Goal: Transaction & Acquisition: Purchase product/service

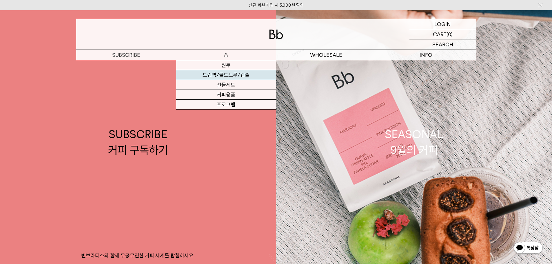
click at [240, 73] on link "드립백/콜드브루/캡슐" at bounding box center [226, 75] width 100 height 10
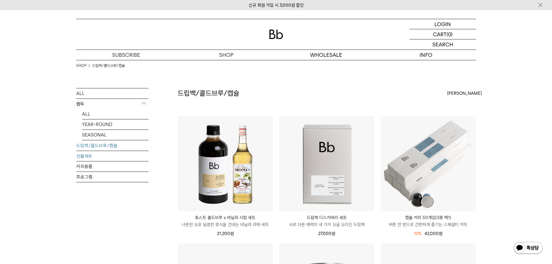
click at [124, 155] on link "선물세트" at bounding box center [112, 156] width 72 height 10
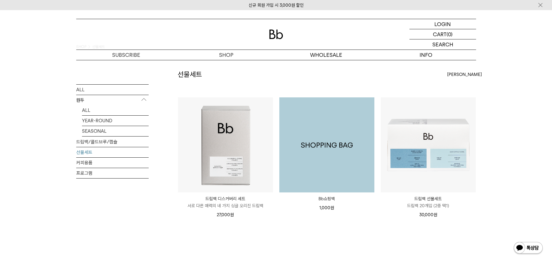
scroll to position [29, 0]
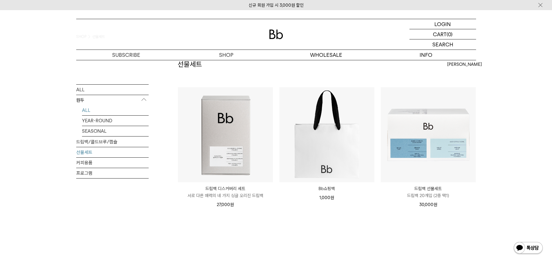
click at [122, 112] on link "ALL" at bounding box center [115, 110] width 67 height 10
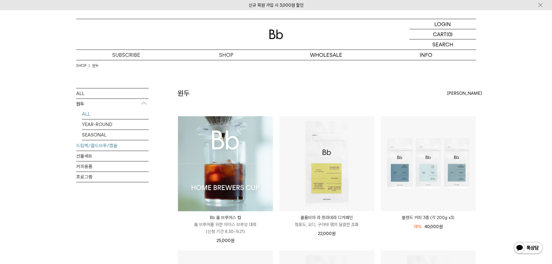
click at [97, 147] on link "드립백/콜드브루/캡슐" at bounding box center [112, 146] width 72 height 10
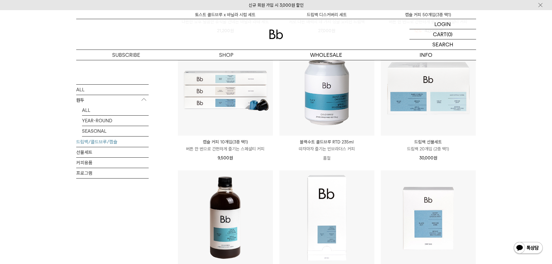
scroll to position [261, 0]
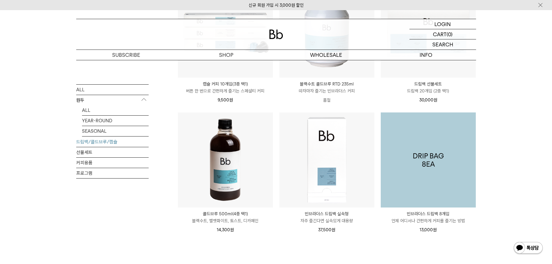
click at [445, 152] on img at bounding box center [428, 160] width 95 height 95
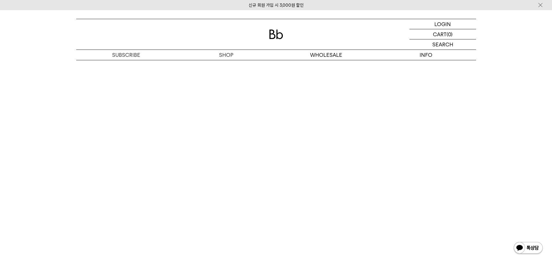
scroll to position [1102, 0]
click at [529, 247] on img at bounding box center [529, 249] width 30 height 14
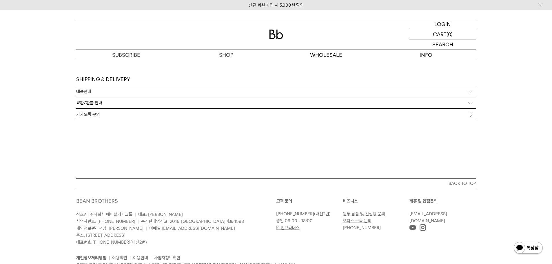
scroll to position [1370, 0]
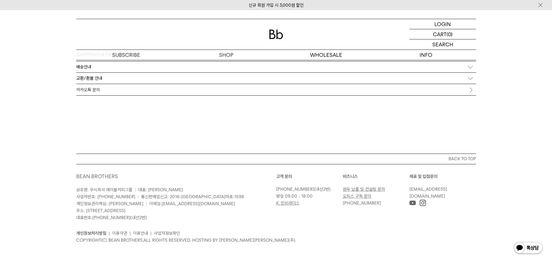
click at [286, 204] on link "K. 빈브라더스" at bounding box center [287, 203] width 23 height 5
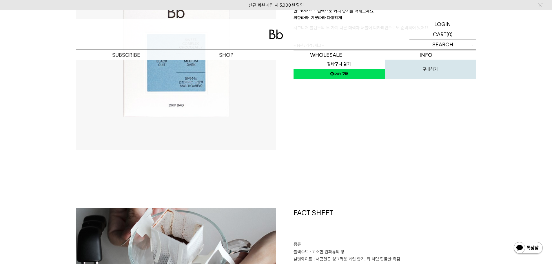
scroll to position [0, 0]
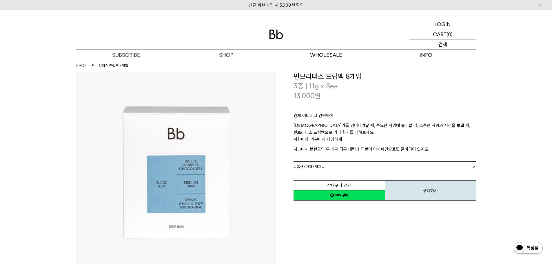
click at [440, 43] on p "검색" at bounding box center [442, 44] width 9 height 10
click at [439, 45] on input "text" at bounding box center [443, 44] width 67 height 10
type input "**"
click input "**" at bounding box center [0, 0] width 0 height 0
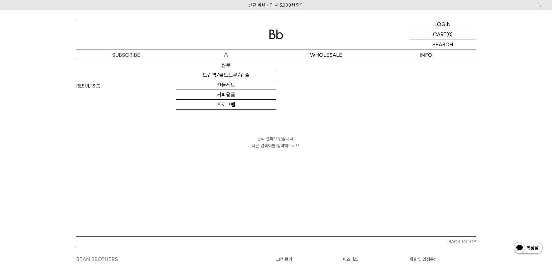
click at [229, 57] on p "숍" at bounding box center [226, 55] width 100 height 10
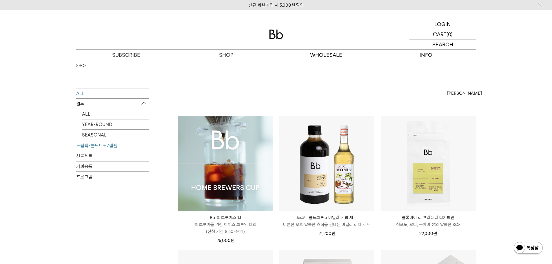
click at [94, 143] on link "드립백/콜드브루/캡슐" at bounding box center [112, 146] width 72 height 10
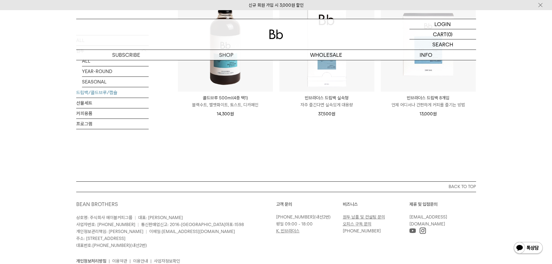
scroll to position [405, 0]
